Goal: Contribute content: Add original content to the website for others to see

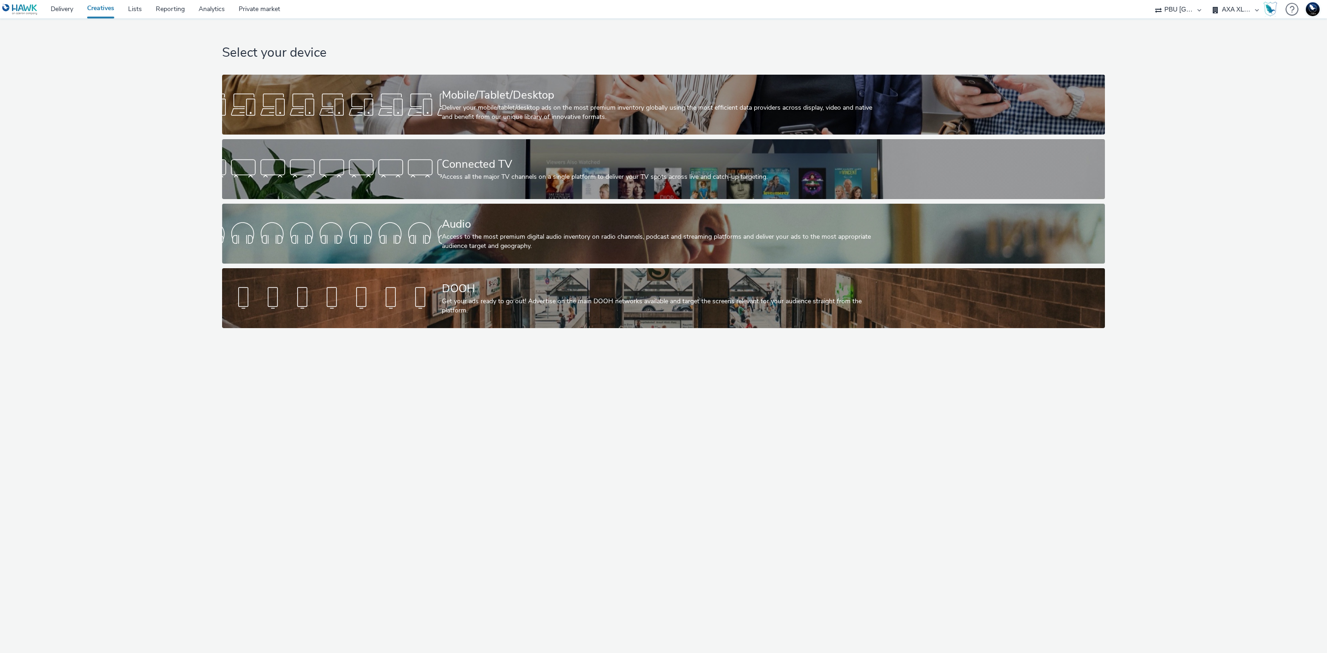
select select "38ed0f18-cbca-4106-be45-330e11e5f0af"
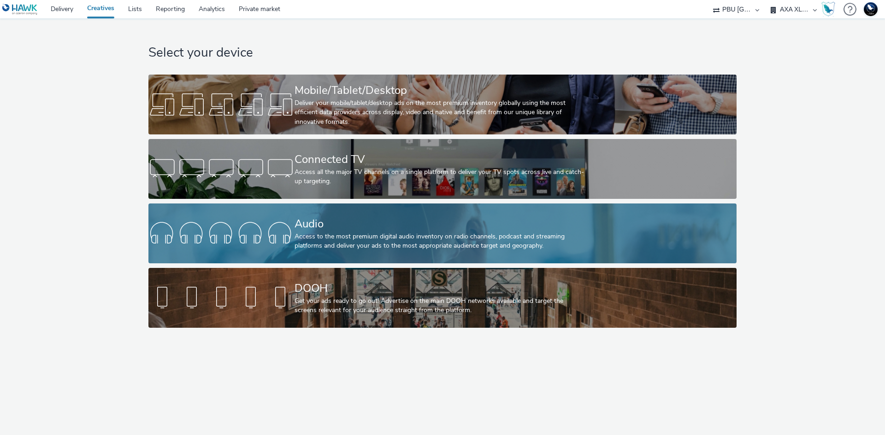
drag, startPoint x: 0, startPoint y: 0, endPoint x: 510, endPoint y: 238, distance: 562.8
click at [510, 238] on div "Access to the most premium digital audio inventory on radio channels, podcast a…" at bounding box center [440, 241] width 292 height 19
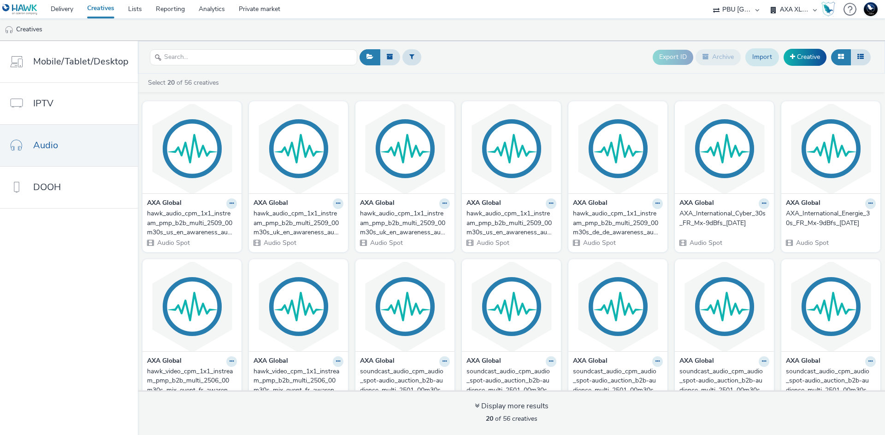
click at [764, 58] on link "Import" at bounding box center [762, 57] width 34 height 18
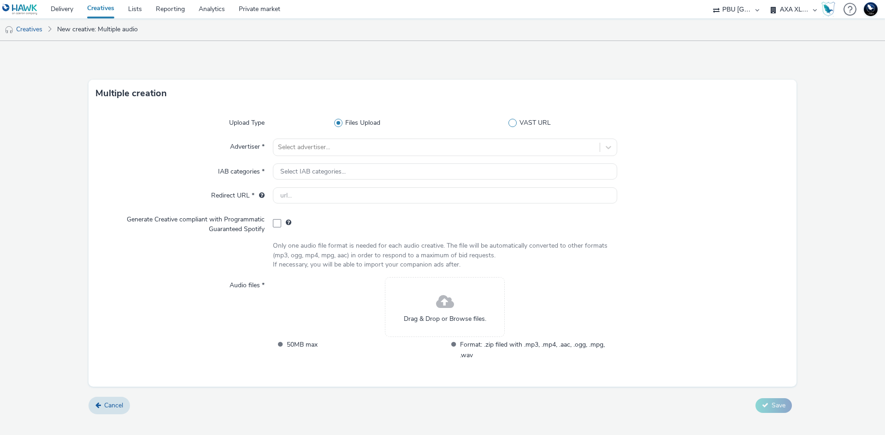
click at [532, 122] on span "VAST URL" at bounding box center [534, 122] width 31 height 9
click at [532, 122] on input "VAST URL" at bounding box center [532, 123] width 6 height 6
radio input "false"
radio input "true"
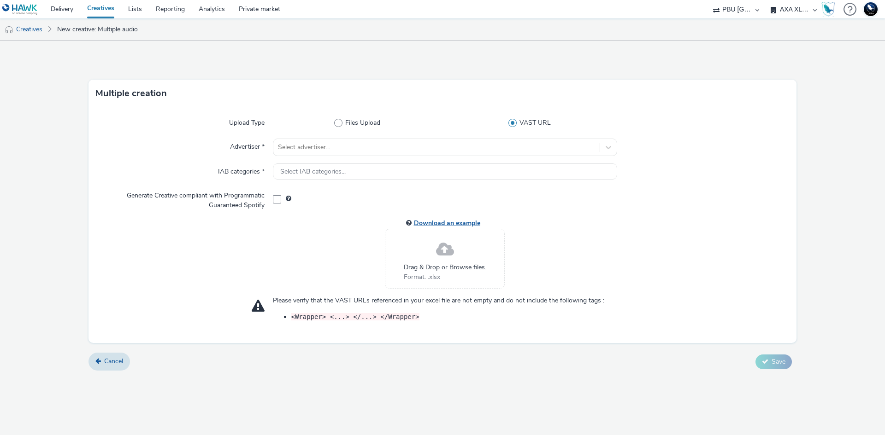
click at [450, 222] on link "Download an example" at bounding box center [449, 223] width 70 height 9
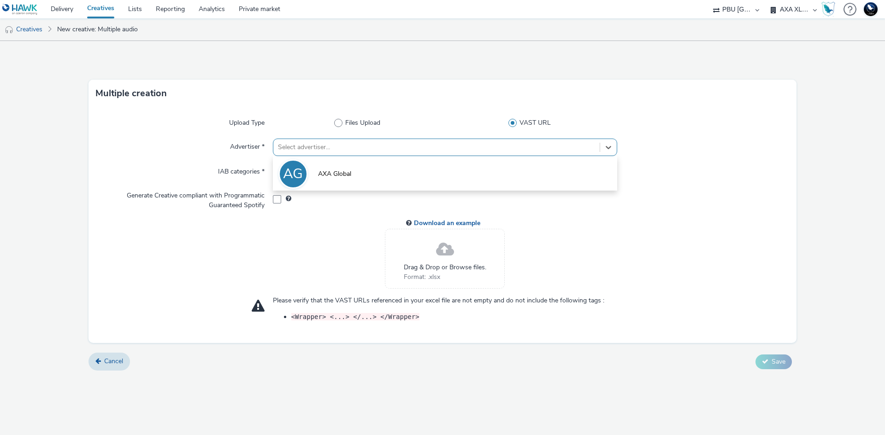
click at [380, 149] on div at bounding box center [436, 147] width 317 height 11
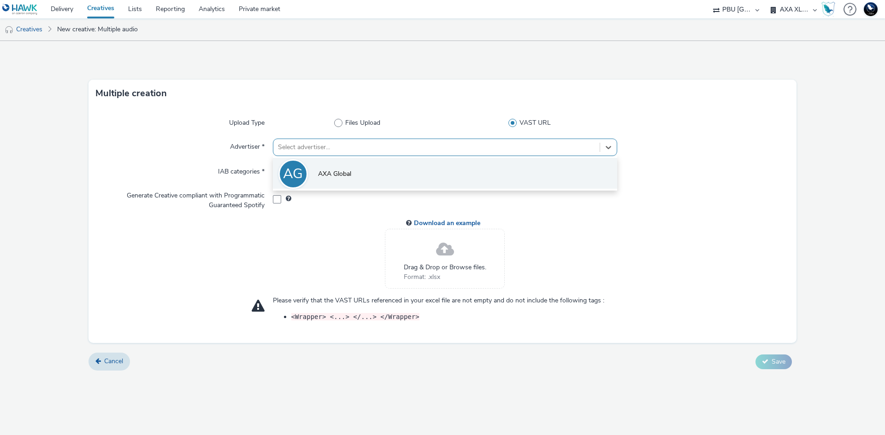
click at [385, 168] on li "AG AXA Global" at bounding box center [445, 173] width 344 height 31
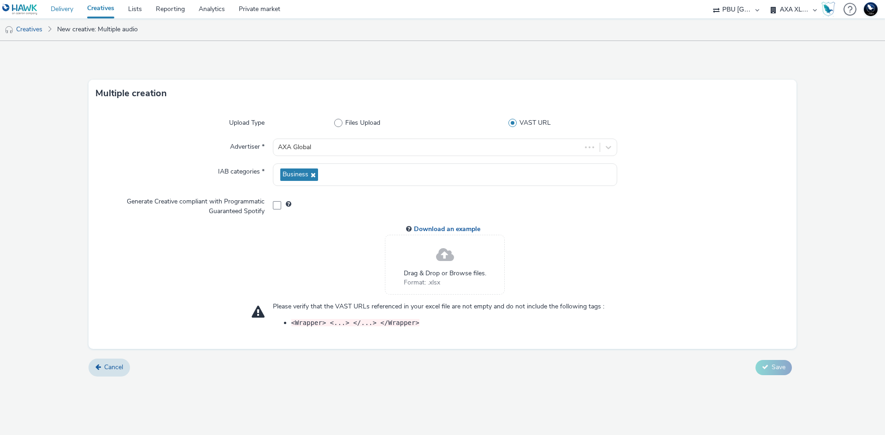
click at [65, 9] on link "Delivery" at bounding box center [62, 9] width 36 height 18
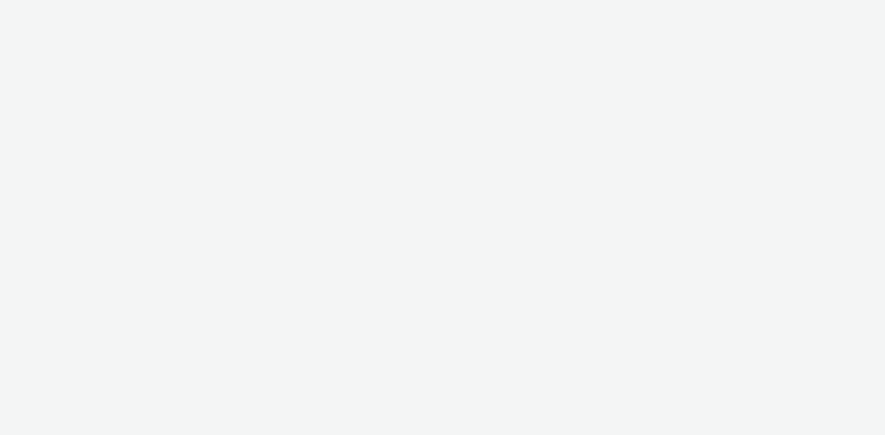
select select "38ed0f18-cbca-4106-be45-330e11e5f0af"
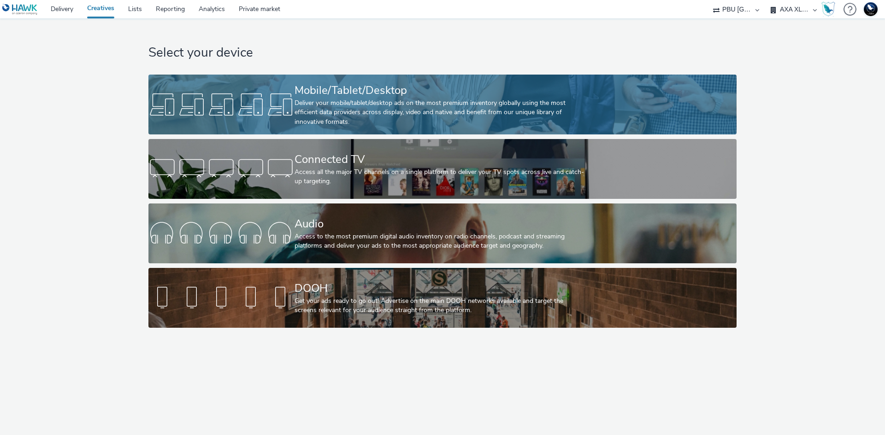
click at [363, 113] on div "Deliver your mobile/tablet/desktop ads on the most premium inventory globally u…" at bounding box center [440, 113] width 292 height 28
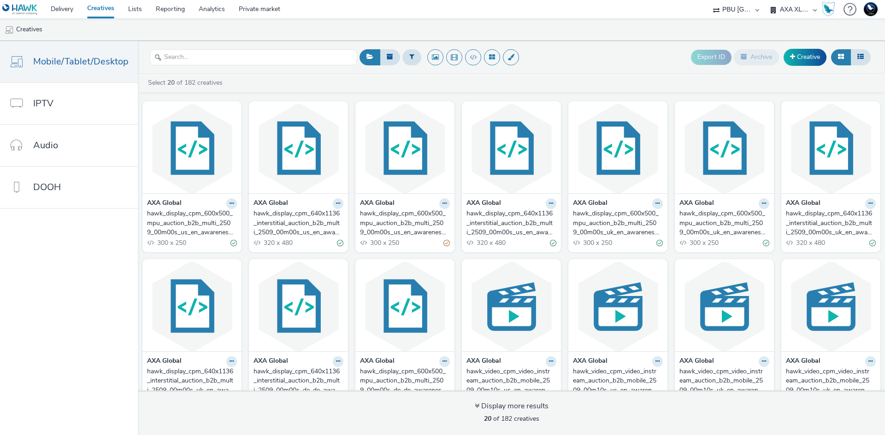
click at [209, 222] on div "hawk_display_cpm_600x500_mpu_auction_b2b_multi_2509_00m00s_us_en_awareness_disp…" at bounding box center [190, 223] width 86 height 28
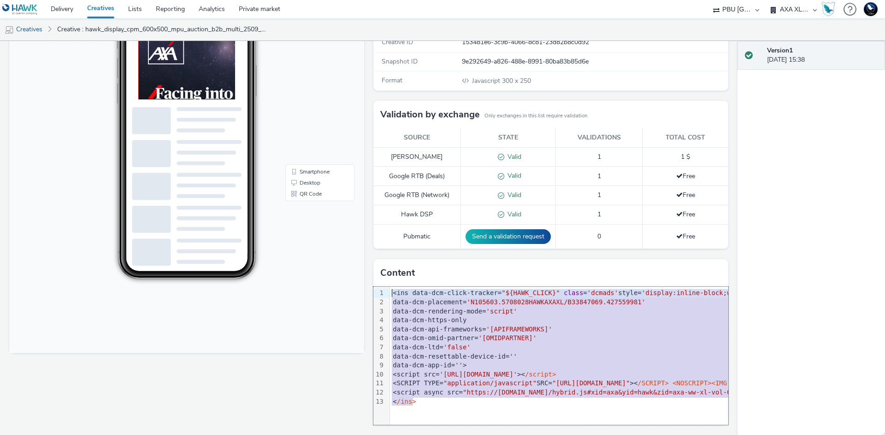
drag, startPoint x: 413, startPoint y: 404, endPoint x: 385, endPoint y: 283, distance: 123.5
click at [385, 283] on div "Content 99 1 2 3 4 5 6 7 8 9 10 11 12 13 › <ins data-dcm-click-tracker= "${HAWK…" at bounding box center [550, 342] width 355 height 166
copy div "<ins data-dcm-click-tracker= "${HAWK_CLICK}" class = 'dcmads' style= 'display:i…"
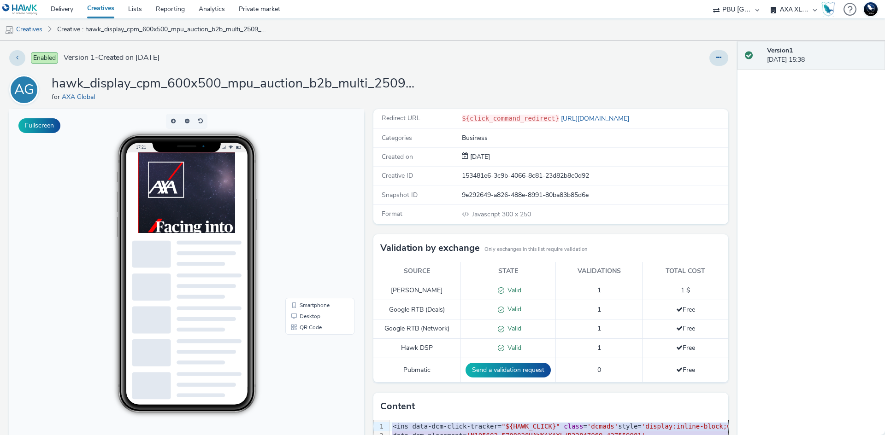
click at [32, 26] on link "Creatives" at bounding box center [23, 29] width 47 height 22
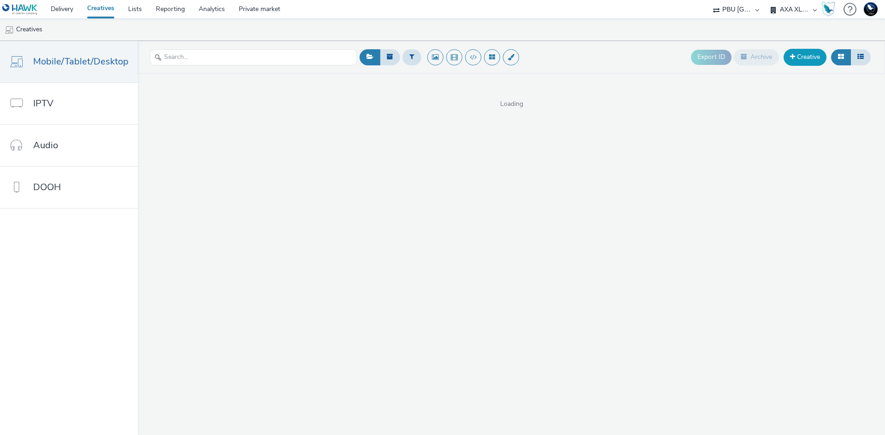
click at [805, 58] on link "Creative" at bounding box center [804, 57] width 43 height 17
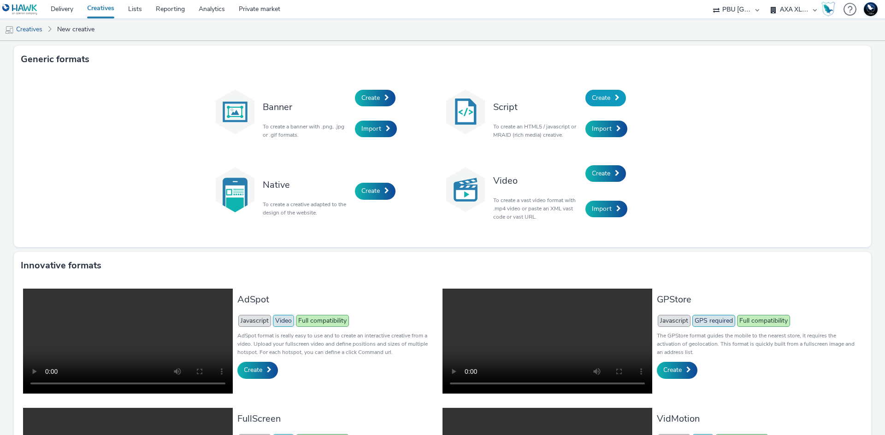
click at [601, 99] on span "Create" at bounding box center [601, 98] width 18 height 9
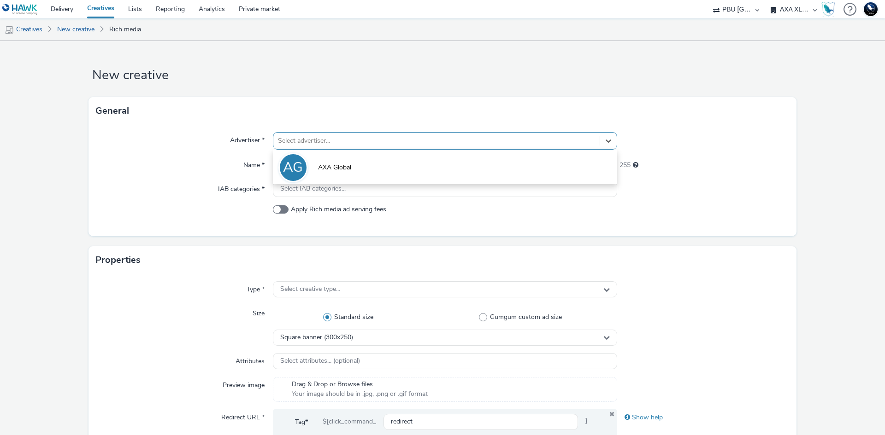
click at [501, 142] on div at bounding box center [436, 140] width 317 height 11
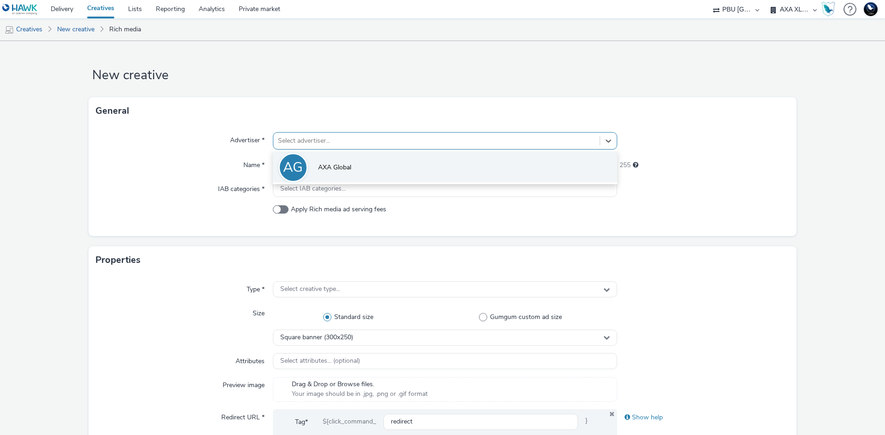
click at [501, 158] on li "AG AXA Global" at bounding box center [445, 167] width 344 height 31
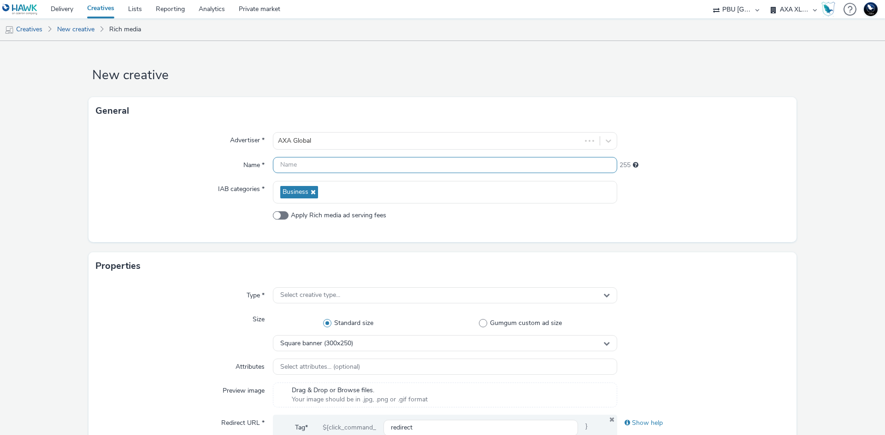
click at [509, 165] on input "text" at bounding box center [445, 165] width 344 height 16
type input "test do not use"
click at [431, 298] on div "Select creative type..." at bounding box center [445, 296] width 344 height 16
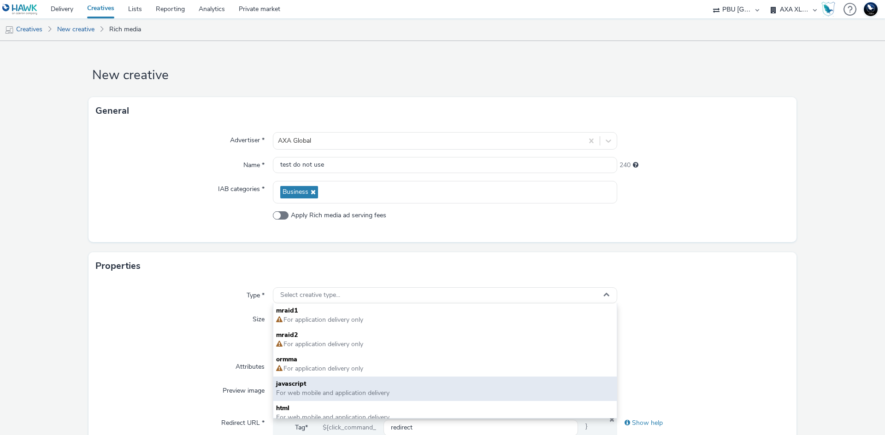
click at [310, 388] on span "javascript" at bounding box center [445, 384] width 338 height 9
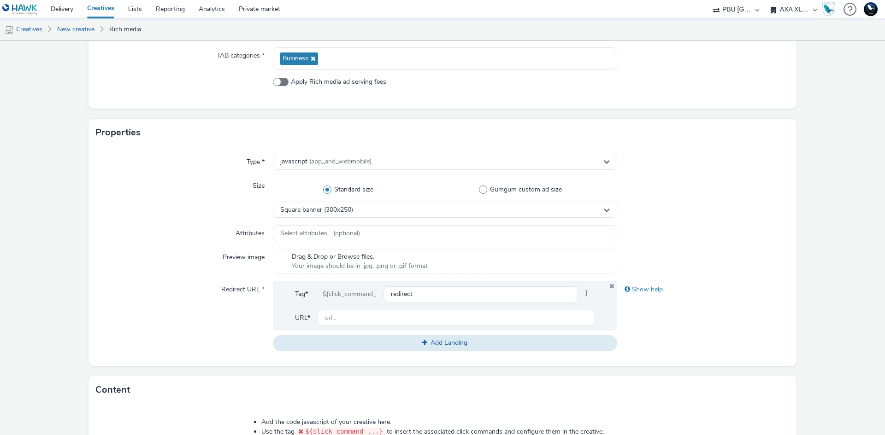
scroll to position [140, 0]
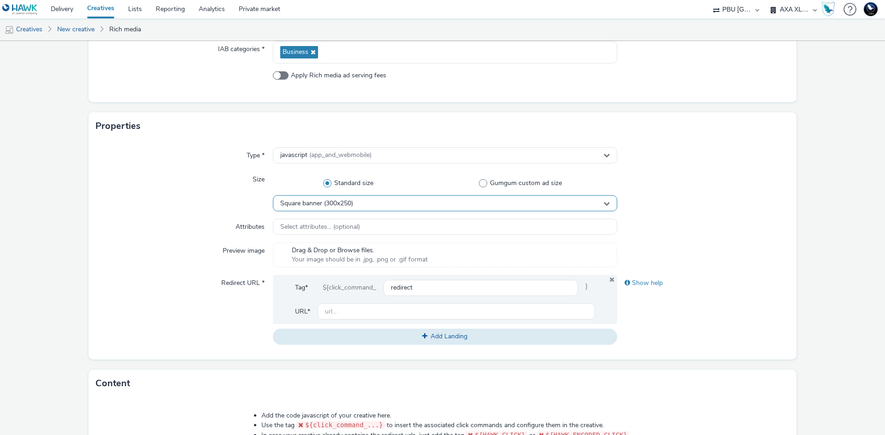
click at [379, 204] on div "Square banner (300x250)" at bounding box center [445, 203] width 344 height 16
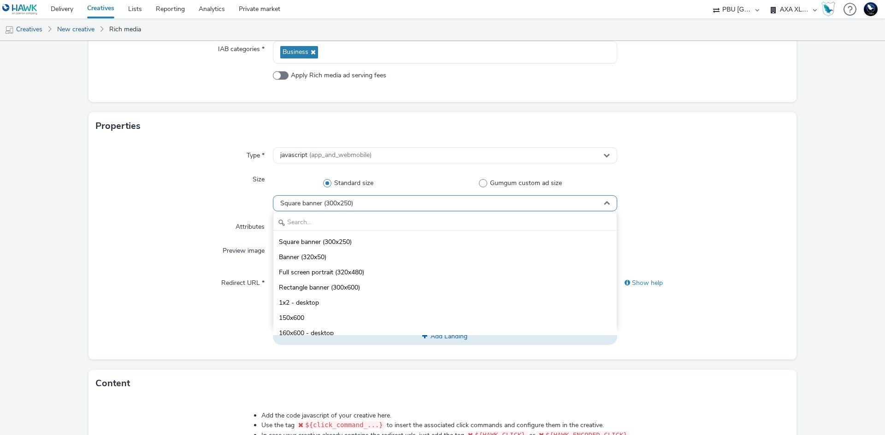
click at [379, 204] on div "Square banner (300x250)" at bounding box center [445, 203] width 344 height 16
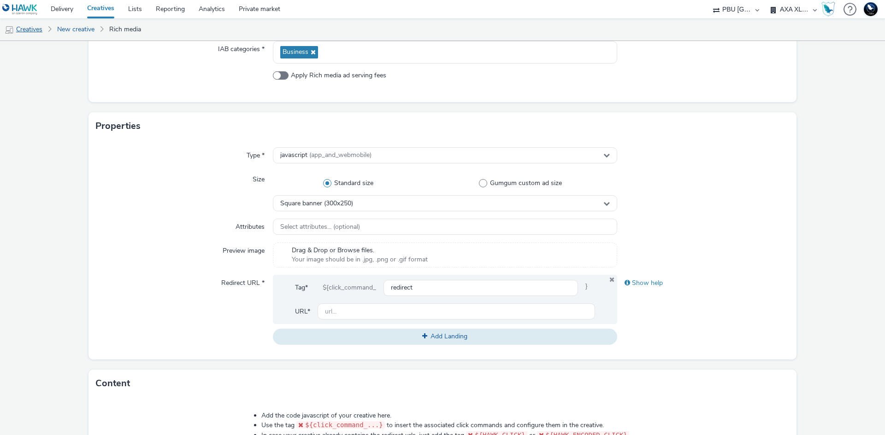
click at [30, 31] on link "Creatives" at bounding box center [23, 29] width 47 height 22
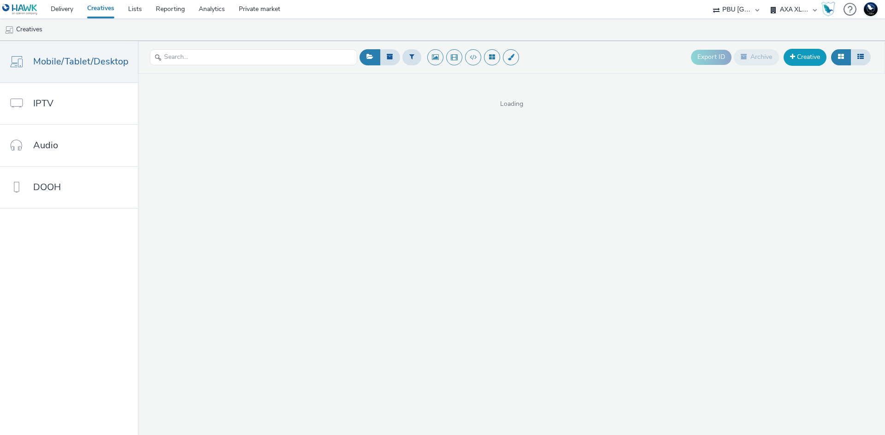
click at [803, 58] on link "Creative" at bounding box center [804, 57] width 43 height 17
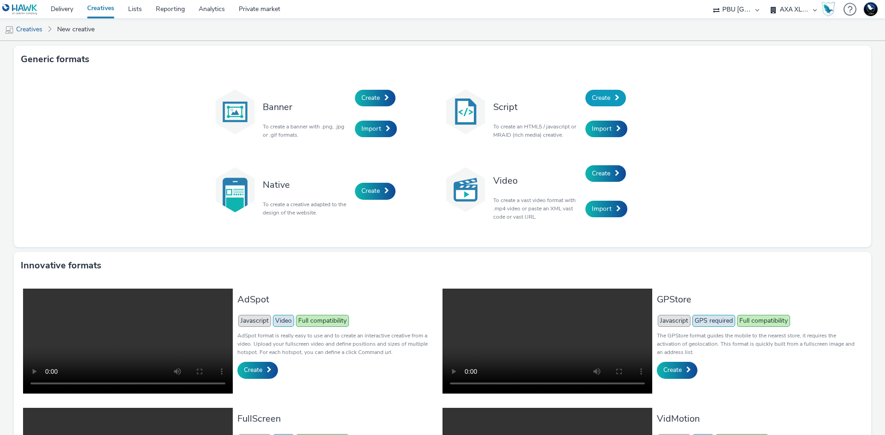
click at [610, 97] on link "Create" at bounding box center [605, 98] width 41 height 17
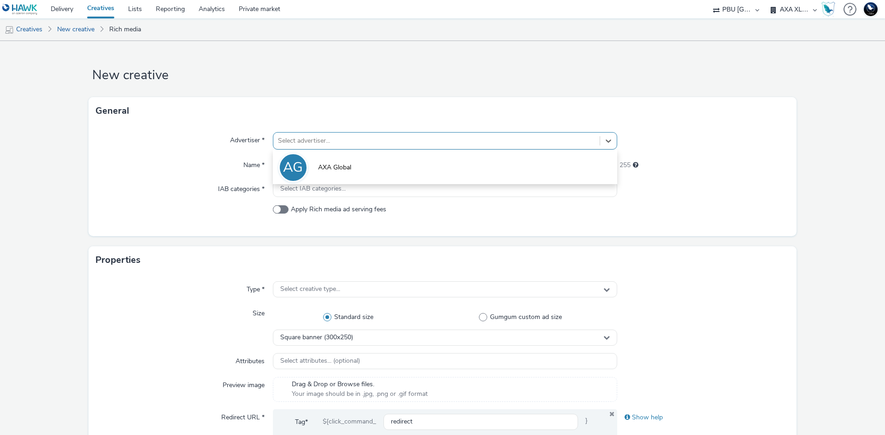
click at [582, 142] on div at bounding box center [436, 140] width 317 height 11
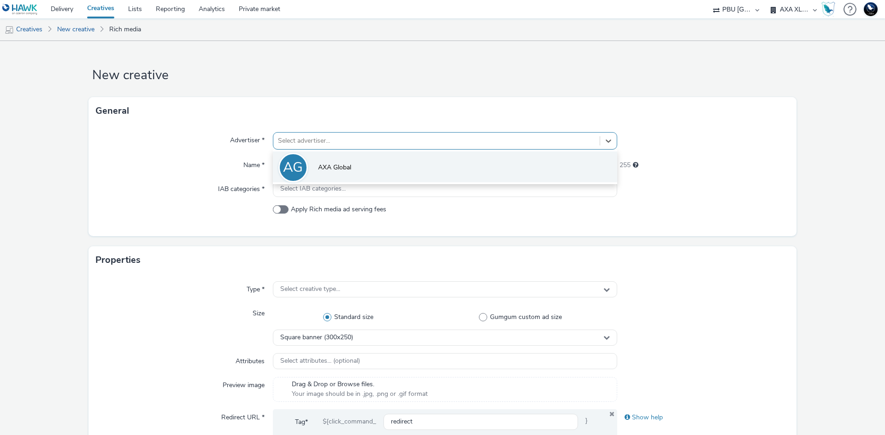
click at [572, 159] on li "AG AXA Global" at bounding box center [445, 167] width 344 height 31
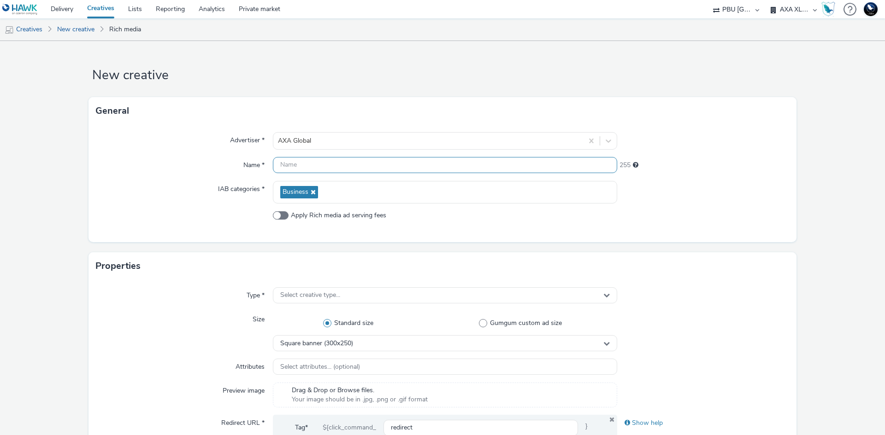
click at [559, 166] on input "text" at bounding box center [445, 165] width 344 height 16
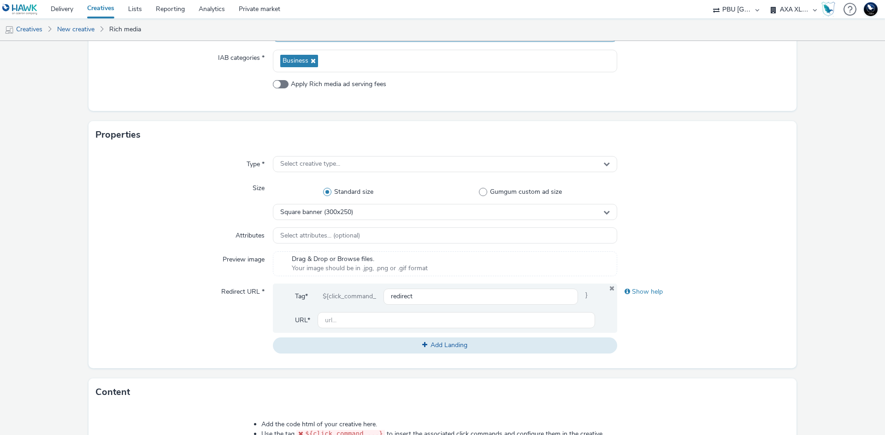
scroll to position [132, 0]
type input "test do not use"
click at [304, 162] on span "Select creative type..." at bounding box center [310, 164] width 60 height 8
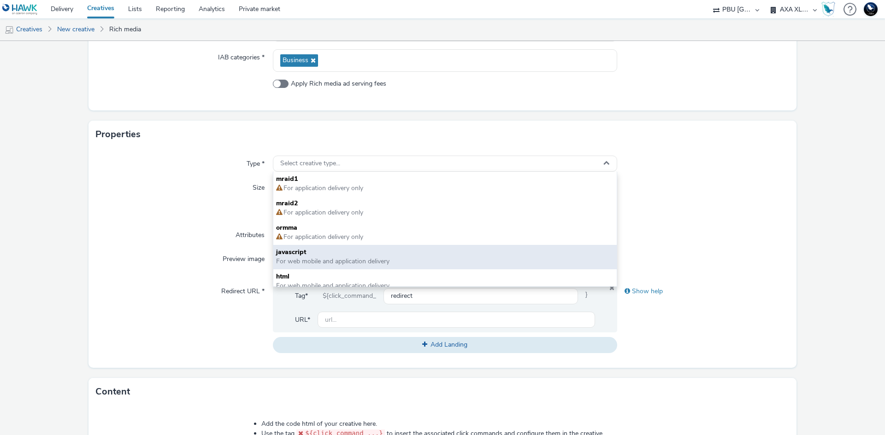
click at [313, 258] on span "For web mobile and application delivery" at bounding box center [332, 261] width 113 height 9
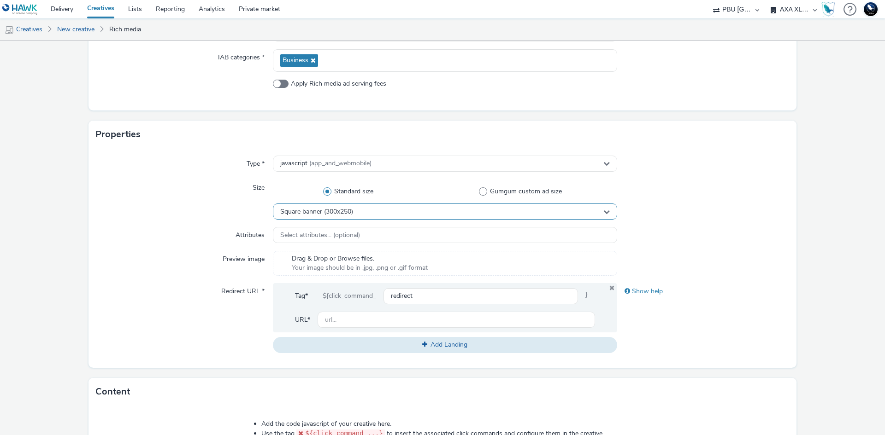
click at [324, 213] on span "Square banner (300x250)" at bounding box center [316, 212] width 73 height 8
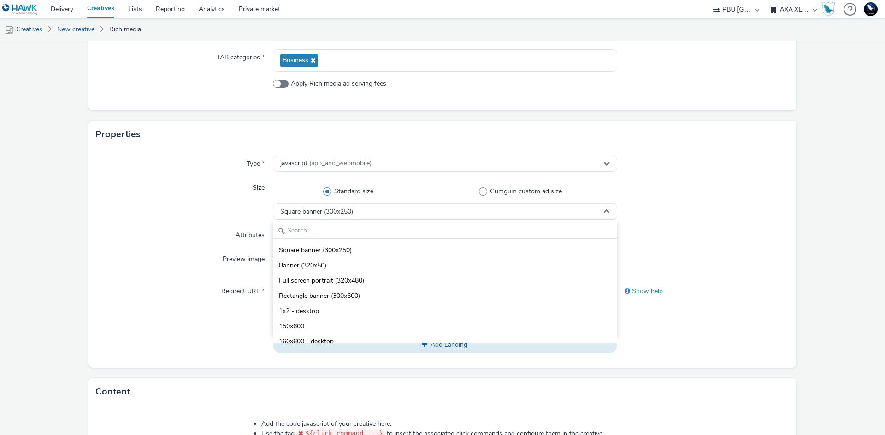
click at [188, 235] on div "Attributes" at bounding box center [184, 235] width 177 height 17
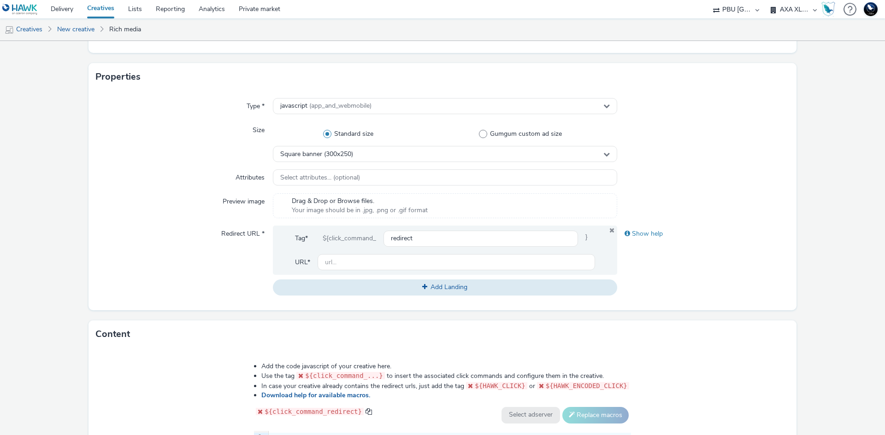
scroll to position [194, 0]
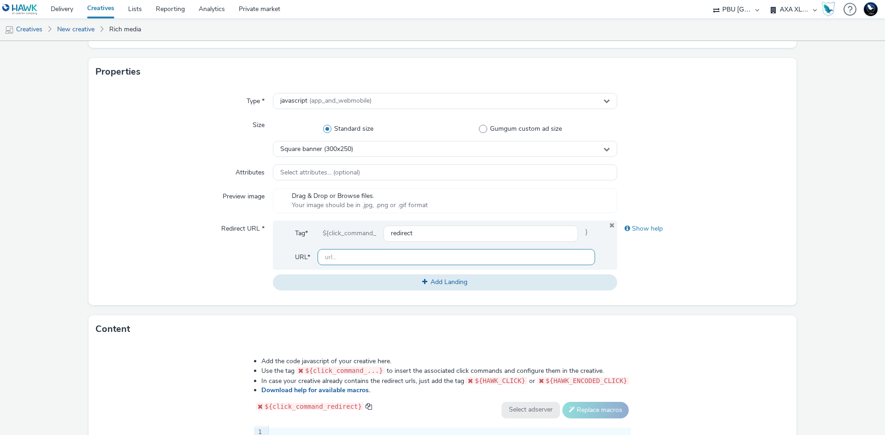
click at [327, 256] on input "text" at bounding box center [455, 257] width 277 height 16
drag, startPoint x: 361, startPoint y: 254, endPoint x: 374, endPoint y: 256, distance: 13.0
click at [374, 256] on input "https://www.darty.com/" at bounding box center [455, 257] width 277 height 16
type input "https://www.axa.com/"
click at [235, 282] on div "Redirect URL *" at bounding box center [184, 256] width 177 height 70
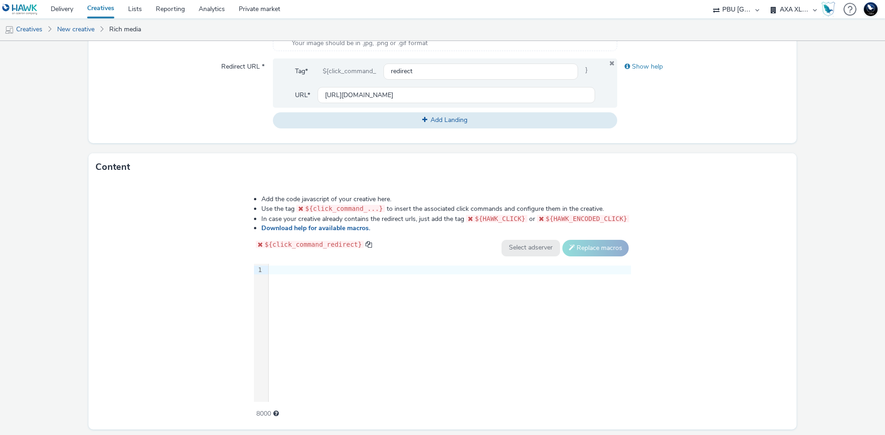
scroll to position [361, 0]
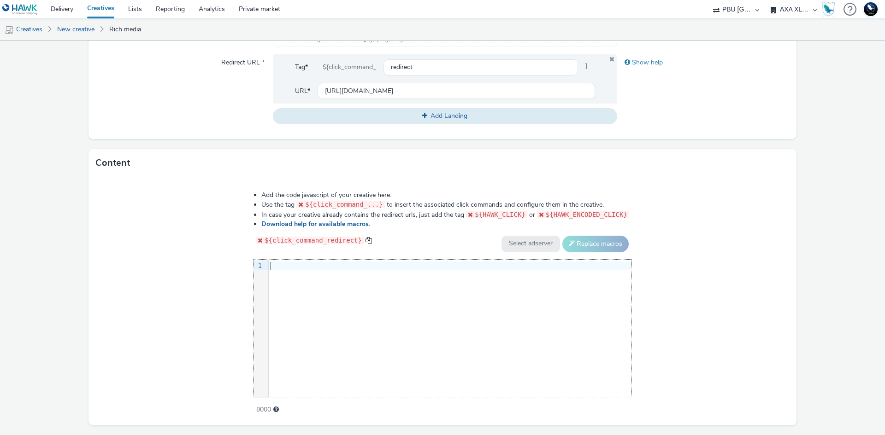
click at [301, 262] on div at bounding box center [450, 266] width 362 height 9
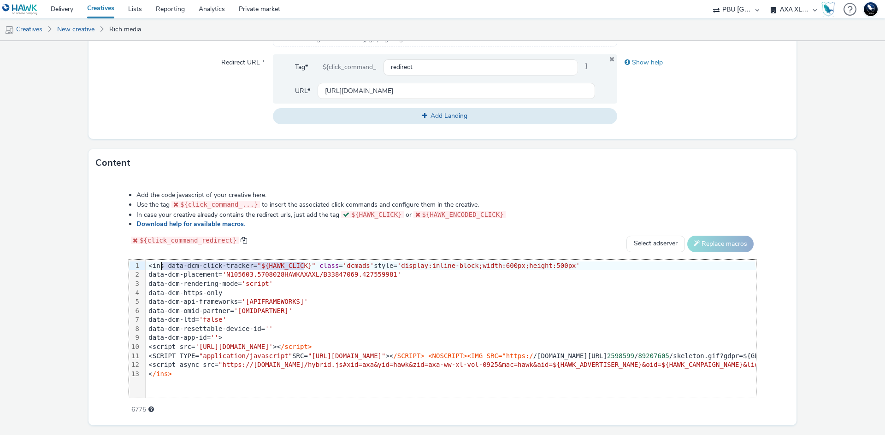
drag, startPoint x: 304, startPoint y: 265, endPoint x: 162, endPoint y: 263, distance: 141.9
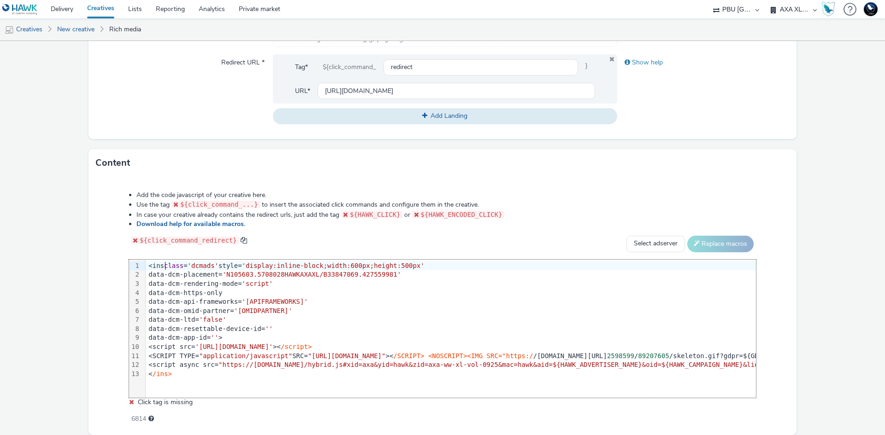
click at [259, 311] on span "'[OMIDPARTNER]'" at bounding box center [263, 310] width 58 height 7
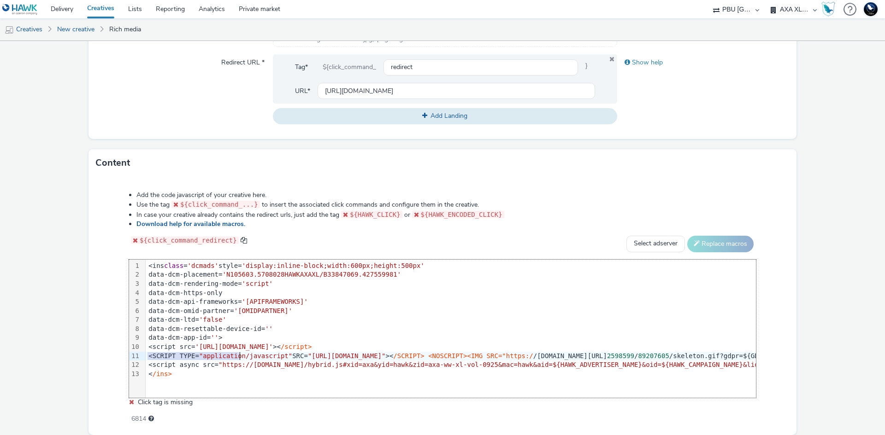
drag, startPoint x: 144, startPoint y: 355, endPoint x: 241, endPoint y: 358, distance: 96.8
click at [308, 354] on span ""https://pixel.adsafeprotected.com/rjss/st/2598599/89207606/skeleton.js"" at bounding box center [347, 356] width 78 height 7
drag, startPoint x: 301, startPoint y: 354, endPoint x: 438, endPoint y: 357, distance: 136.4
click at [386, 357] on span ""https://pixel.adsafeprotected.com/rjss/st/2598599/89207606/skeleton.js"" at bounding box center [347, 356] width 78 height 7
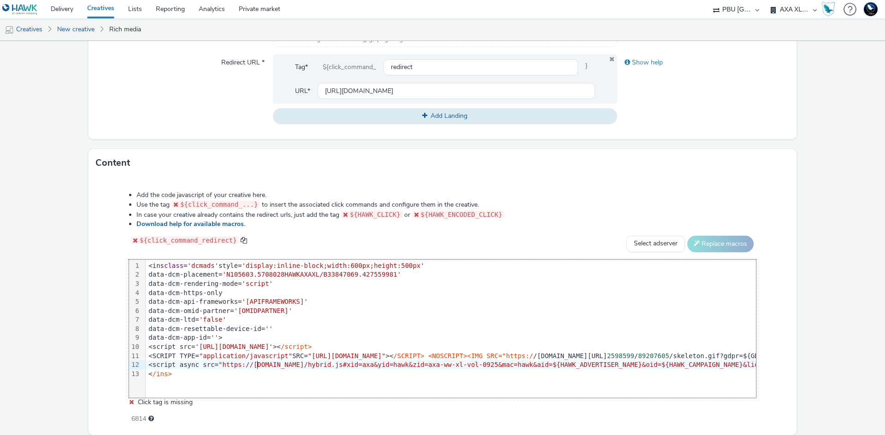
drag, startPoint x: 175, startPoint y: 373, endPoint x: 174, endPoint y: 359, distance: 13.8
click at [644, 246] on select "Select adserver Sizmek DCM Adform Sting" at bounding box center [655, 244] width 59 height 17
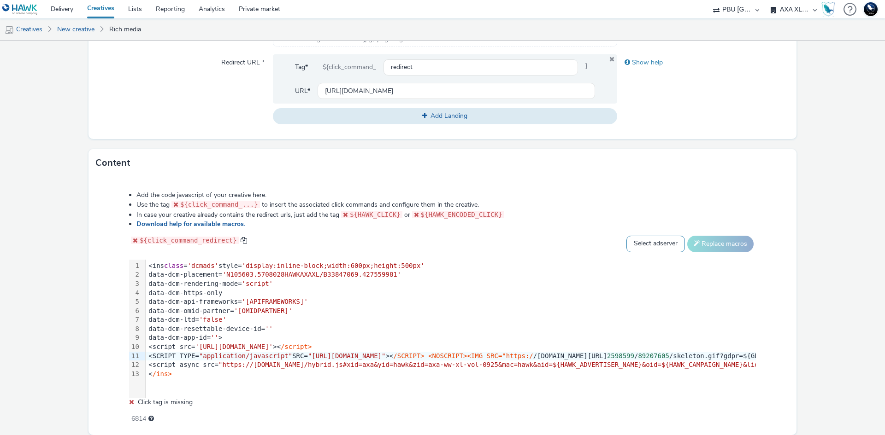
select select "dcm"
click at [626, 236] on select "Select adserver Sizmek DCM Adform Sting" at bounding box center [655, 244] width 59 height 17
click at [717, 240] on button "Replace macros" at bounding box center [720, 244] width 66 height 17
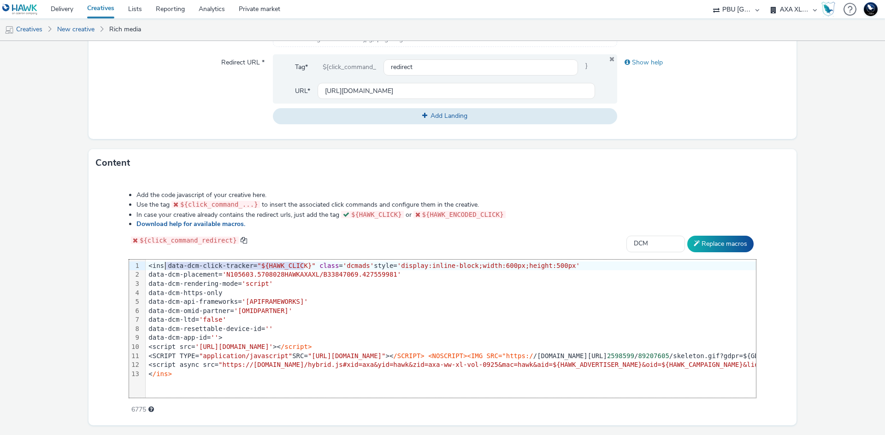
drag, startPoint x: 301, startPoint y: 265, endPoint x: 165, endPoint y: 264, distance: 135.9
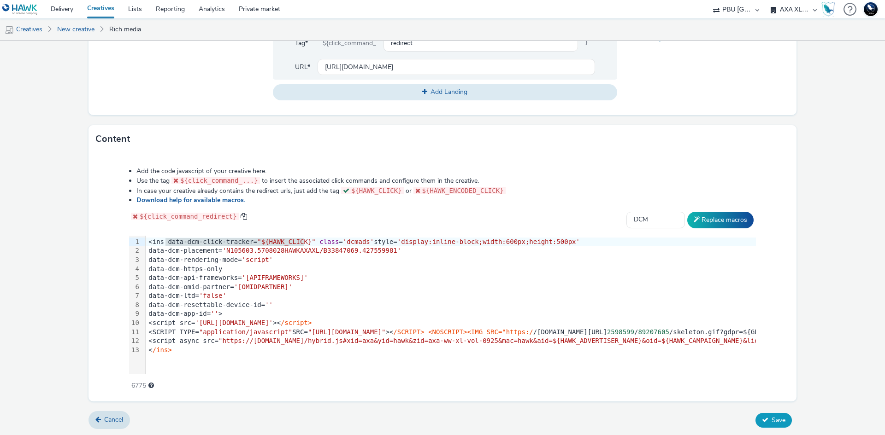
click at [771, 419] on span "Save" at bounding box center [778, 420] width 14 height 9
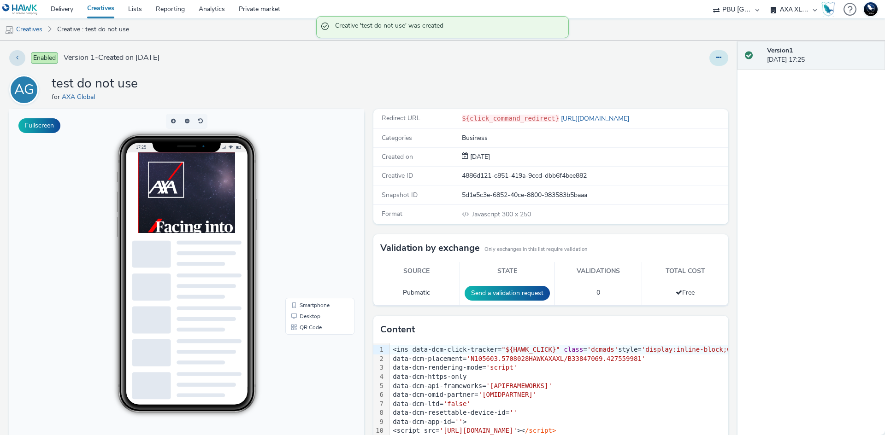
click at [714, 59] on button at bounding box center [718, 58] width 19 height 16
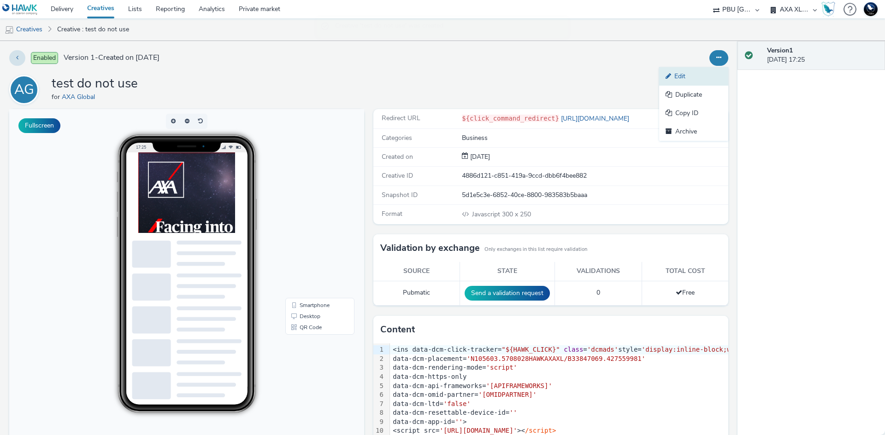
click at [693, 72] on link "Edit" at bounding box center [693, 76] width 69 height 18
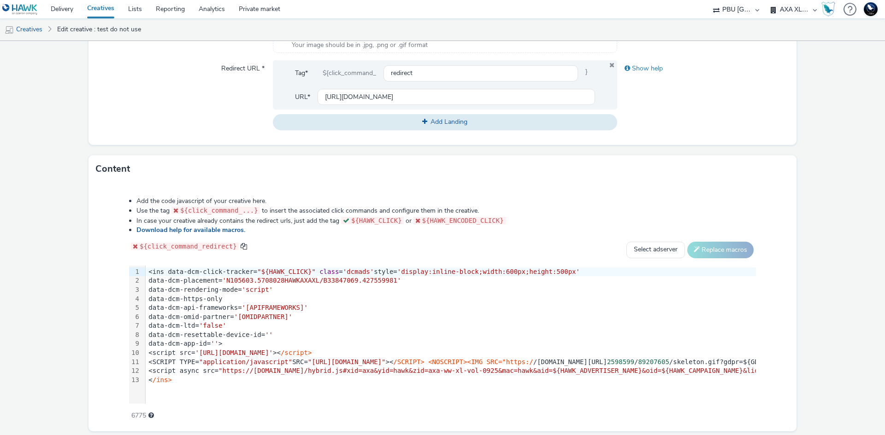
scroll to position [385, 0]
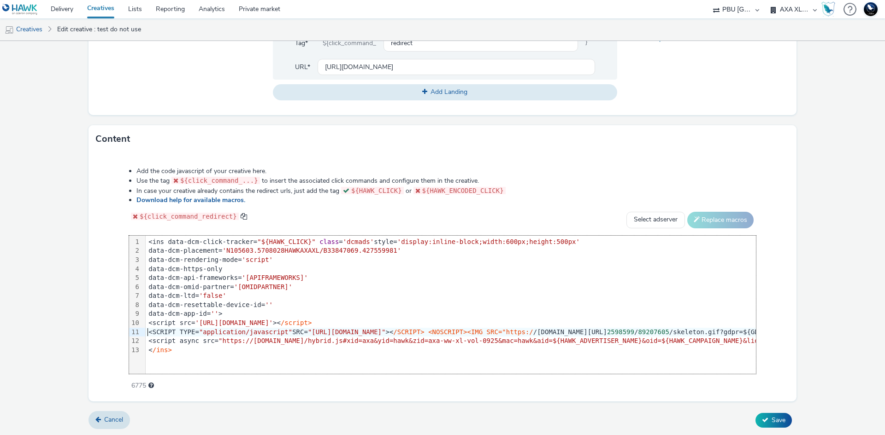
click at [32, 29] on link "Creatives" at bounding box center [23, 29] width 47 height 22
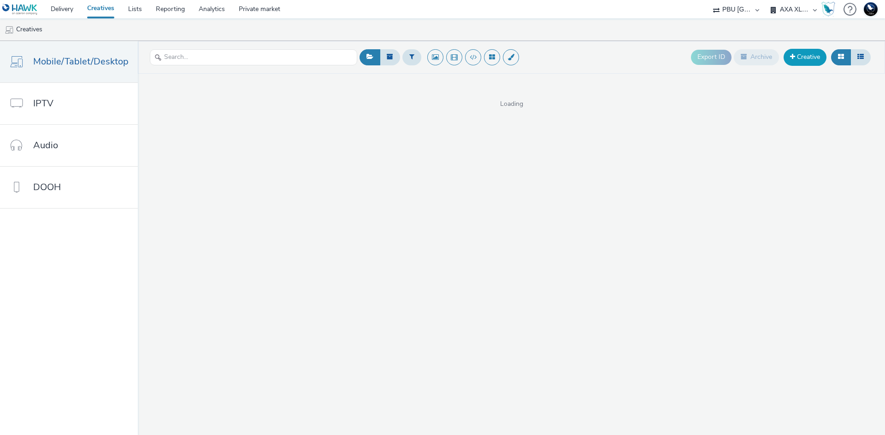
click at [808, 57] on link "Creative" at bounding box center [804, 57] width 43 height 17
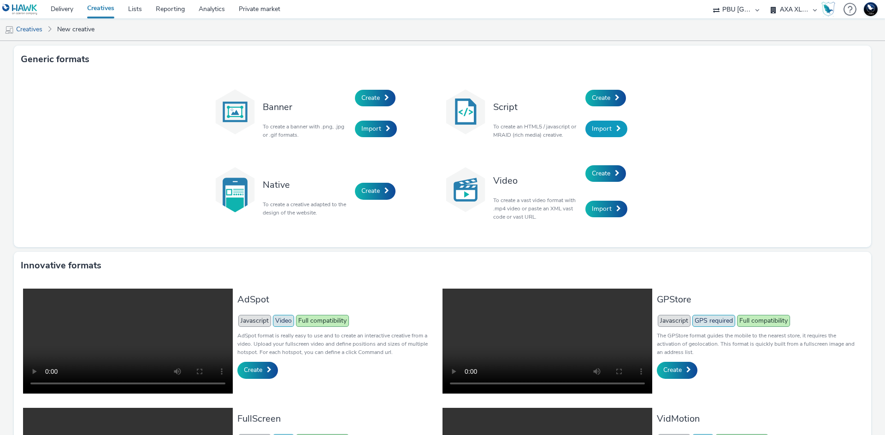
click at [594, 128] on span "Import" at bounding box center [602, 128] width 20 height 9
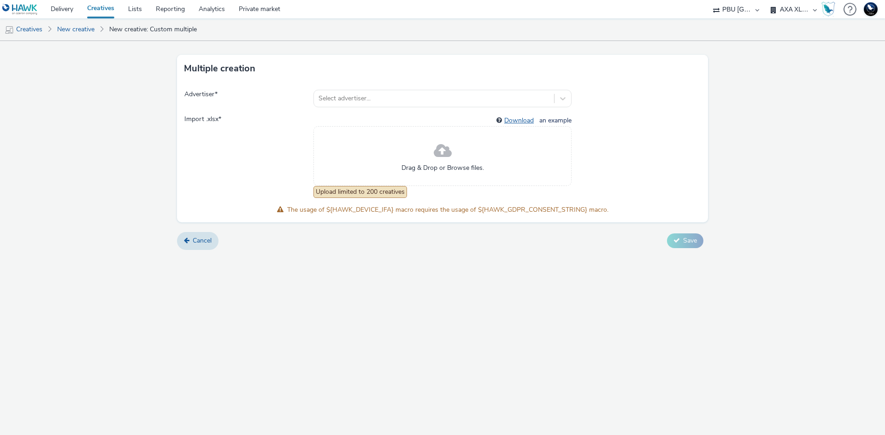
click at [517, 120] on link "Download" at bounding box center [520, 120] width 33 height 9
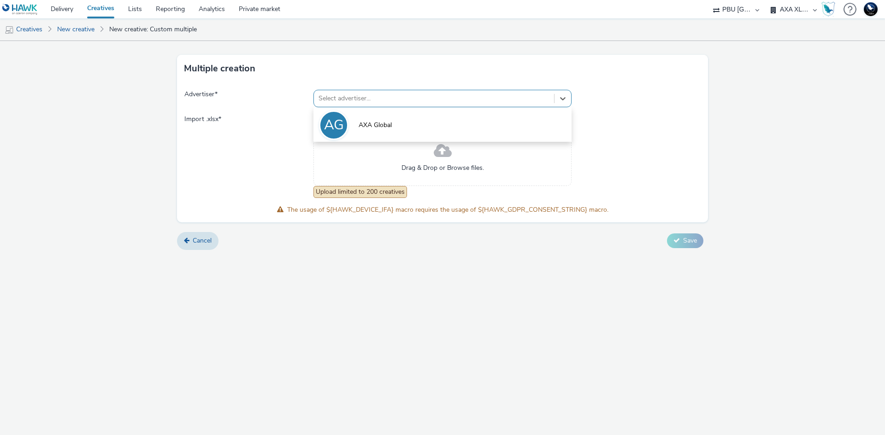
click at [461, 101] on div at bounding box center [433, 98] width 231 height 11
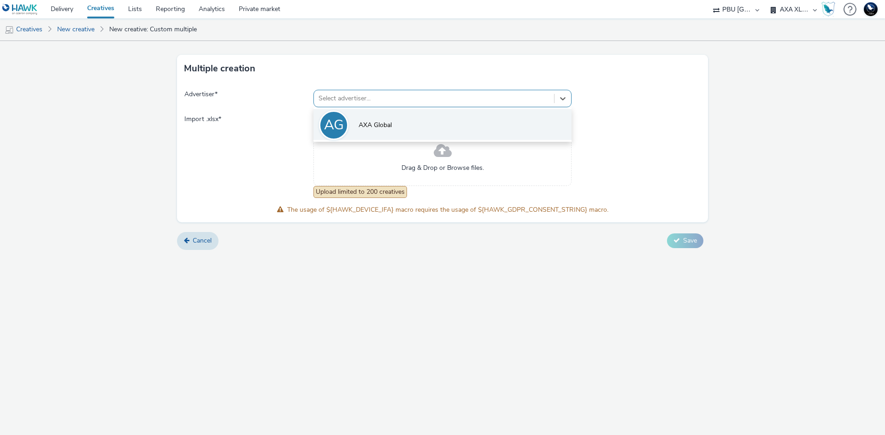
click at [462, 115] on li "AG AXA Global" at bounding box center [442, 124] width 258 height 31
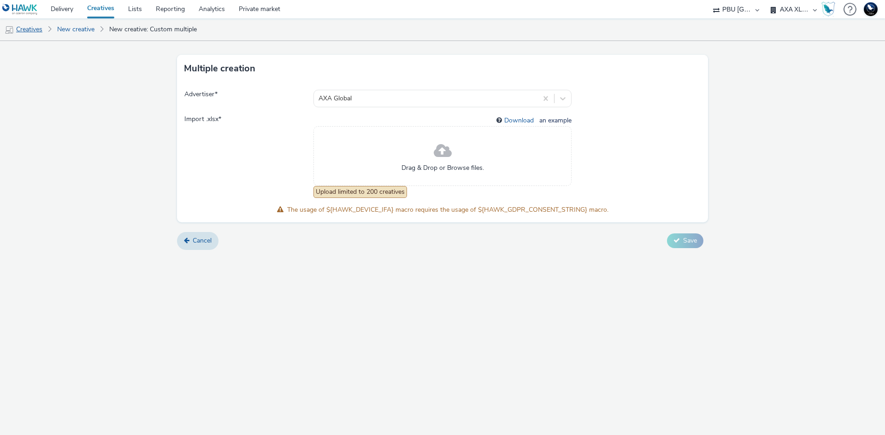
click at [27, 29] on link "Creatives" at bounding box center [23, 29] width 47 height 22
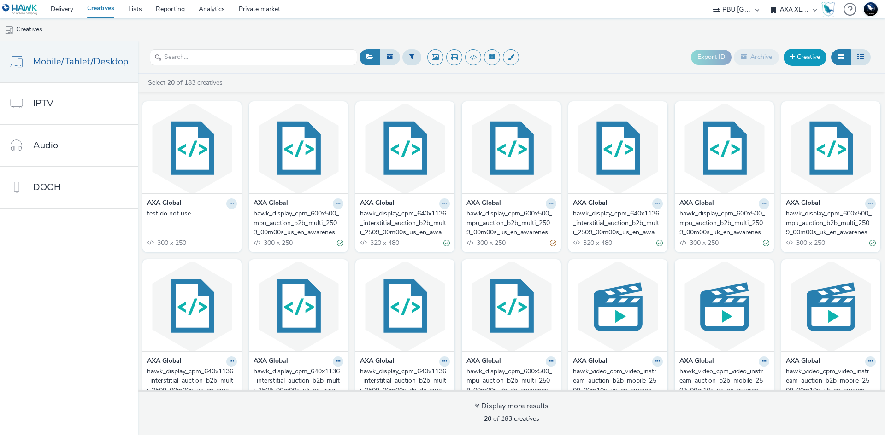
click at [816, 63] on link "Creative" at bounding box center [804, 57] width 43 height 17
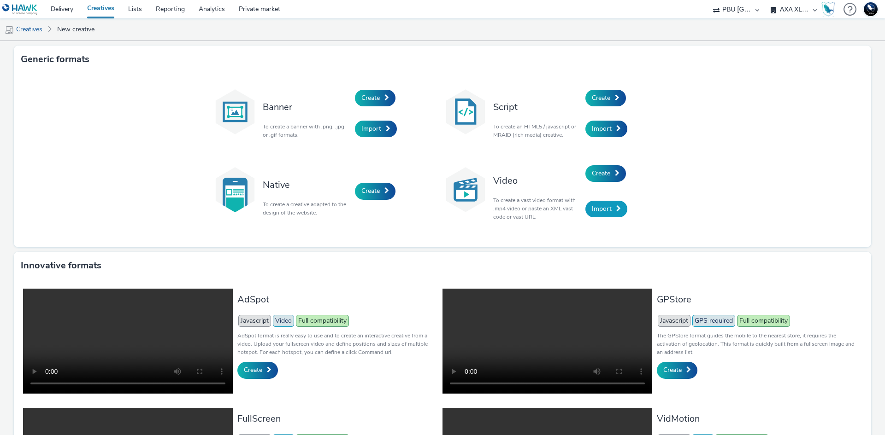
click at [609, 212] on link "Import" at bounding box center [606, 209] width 42 height 17
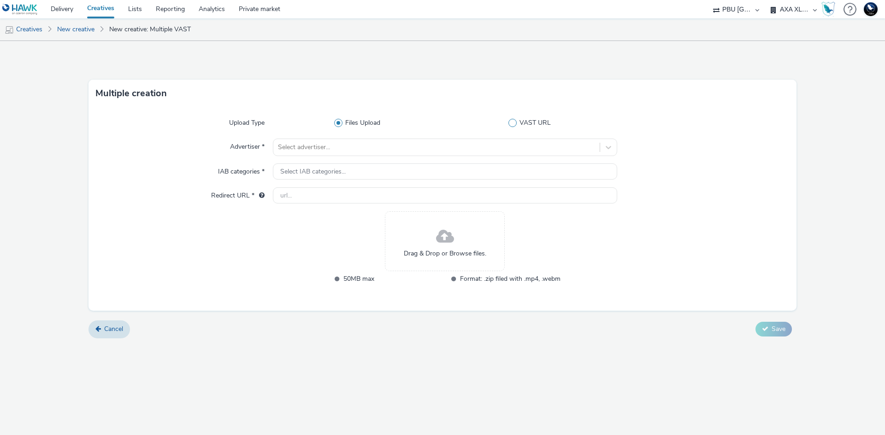
click at [522, 124] on span "VAST URL" at bounding box center [534, 122] width 31 height 9
click at [529, 124] on input "VAST URL" at bounding box center [532, 123] width 6 height 6
radio input "false"
radio input "true"
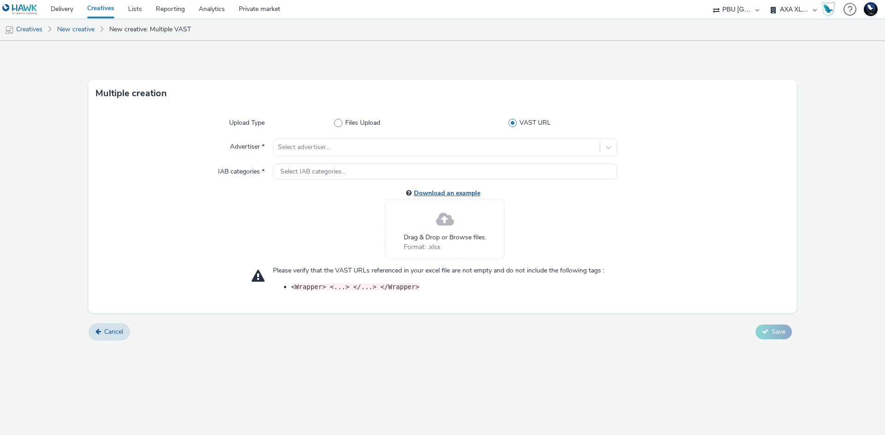
click at [446, 191] on link "Download an example" at bounding box center [449, 193] width 70 height 9
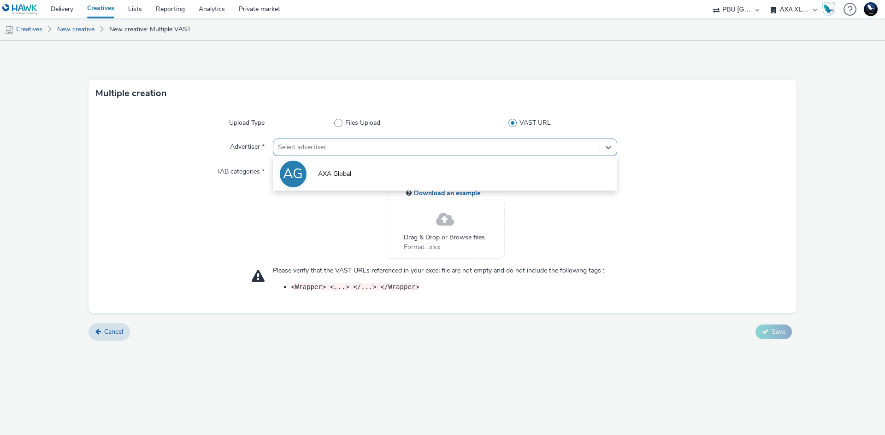
click at [408, 153] on div at bounding box center [436, 147] width 317 height 11
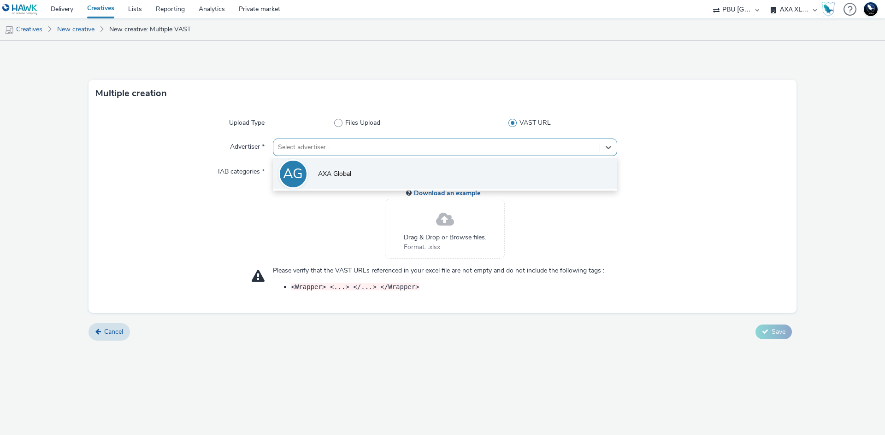
click at [415, 174] on li "AG AXA Global" at bounding box center [445, 173] width 344 height 31
